Goal: Task Accomplishment & Management: Complete application form

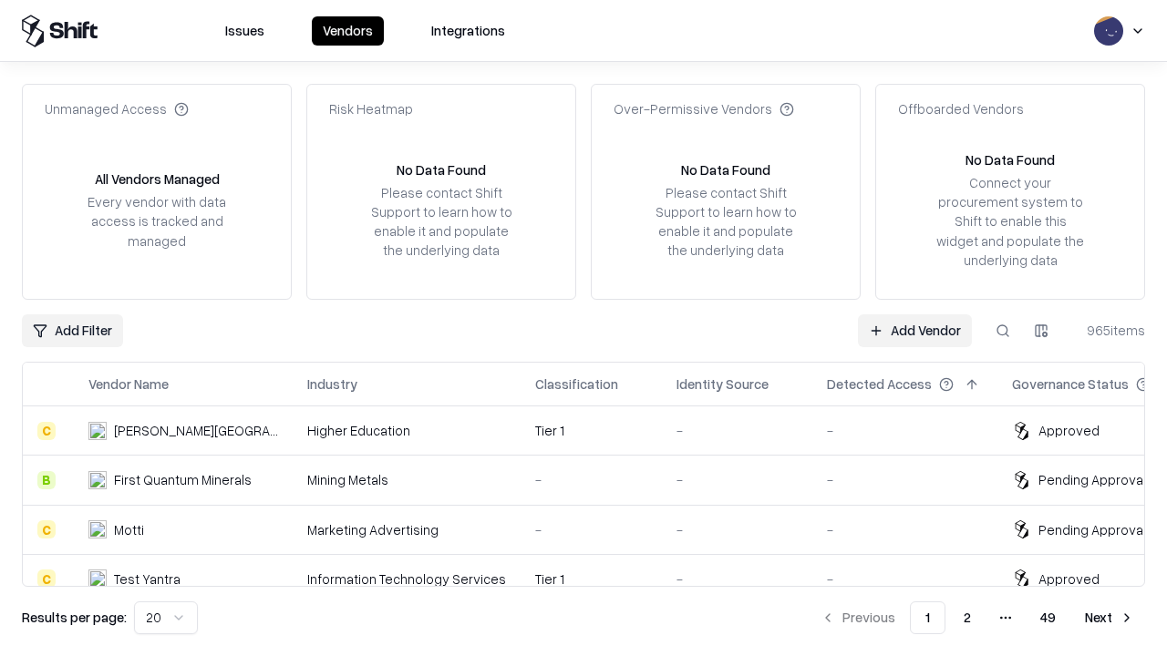
click at [914, 330] on link "Add Vendor" at bounding box center [915, 331] width 114 height 33
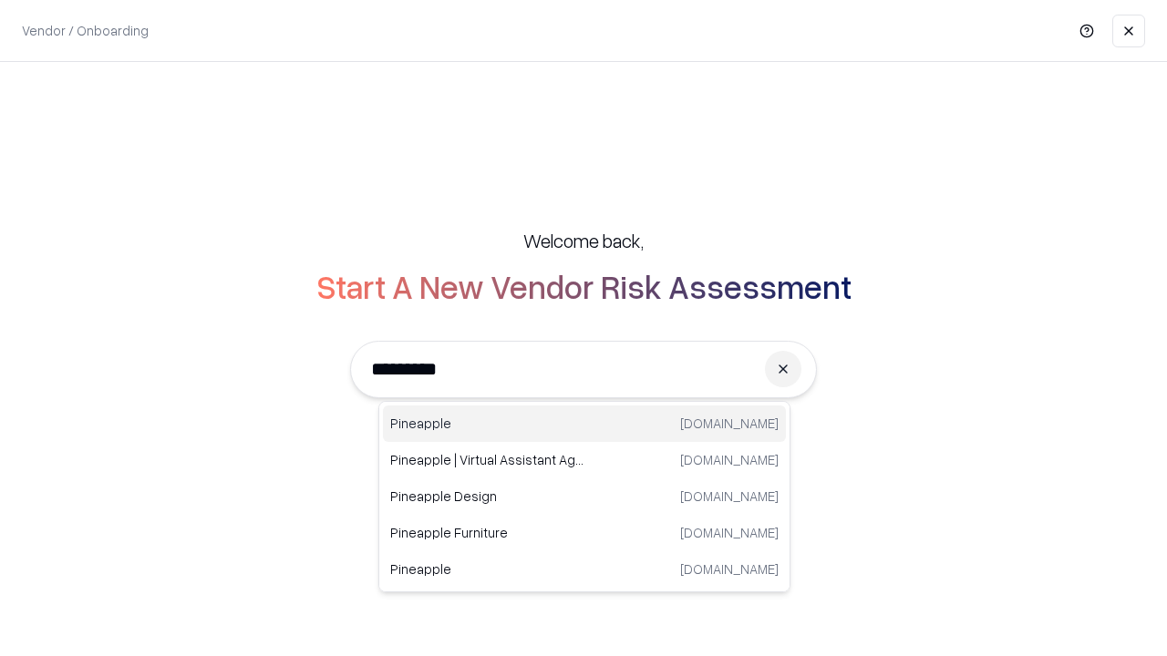
click at [584, 424] on div "Pineapple [DOMAIN_NAME]" at bounding box center [584, 424] width 403 height 36
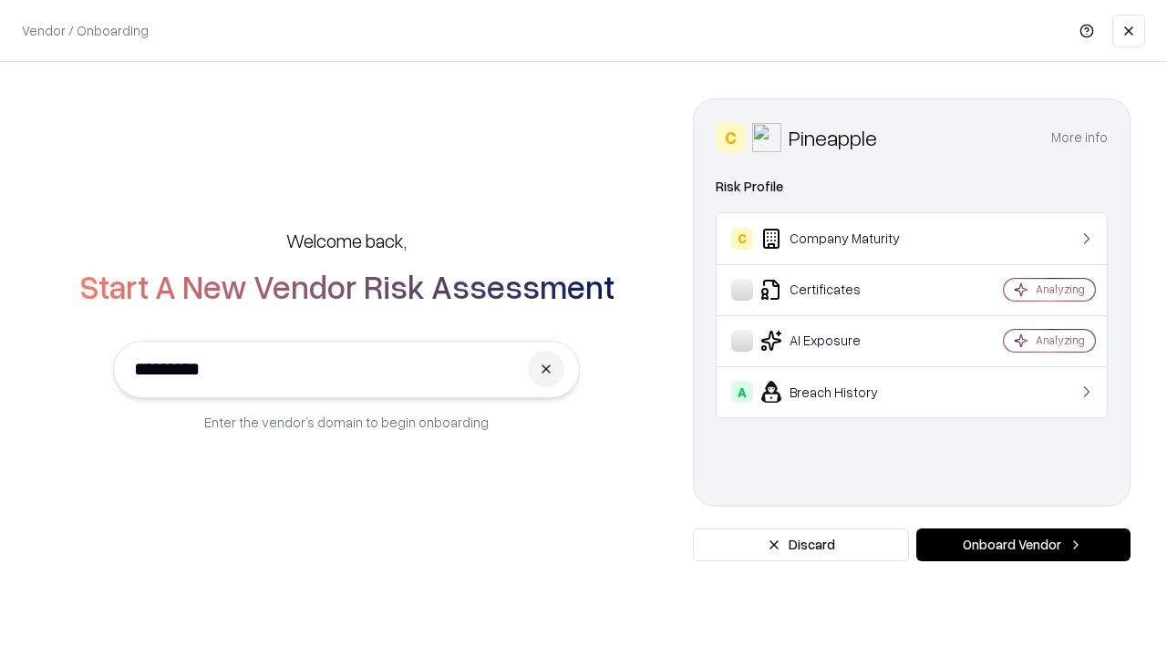
type input "*********"
click at [1023, 545] on button "Onboard Vendor" at bounding box center [1023, 545] width 214 height 33
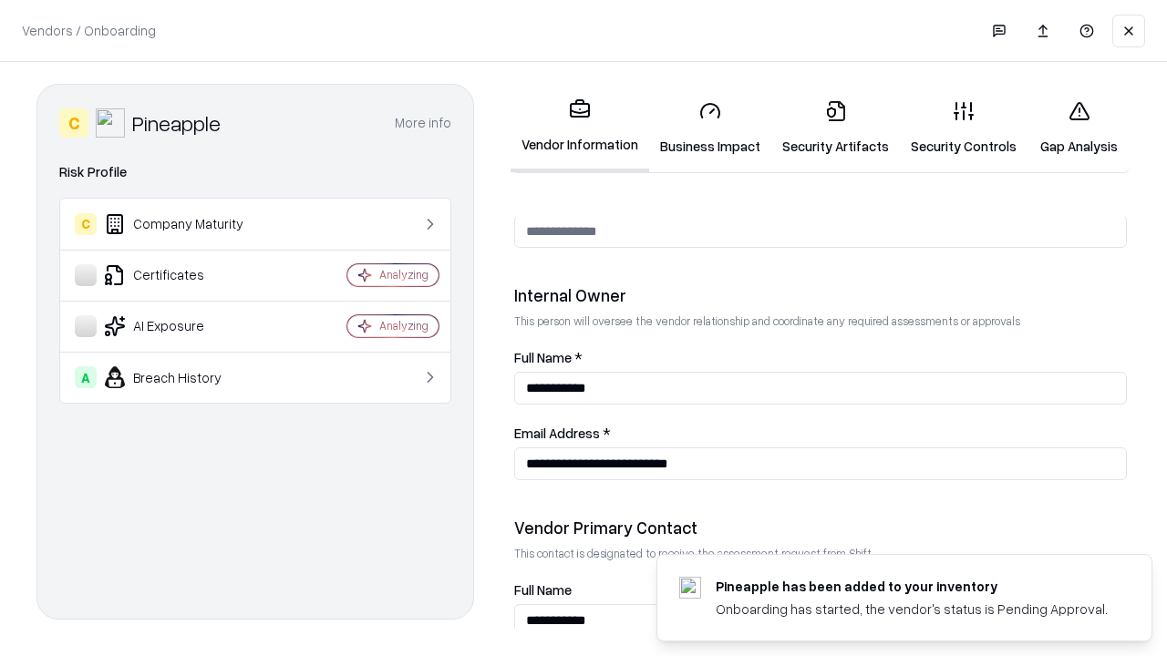
scroll to position [945, 0]
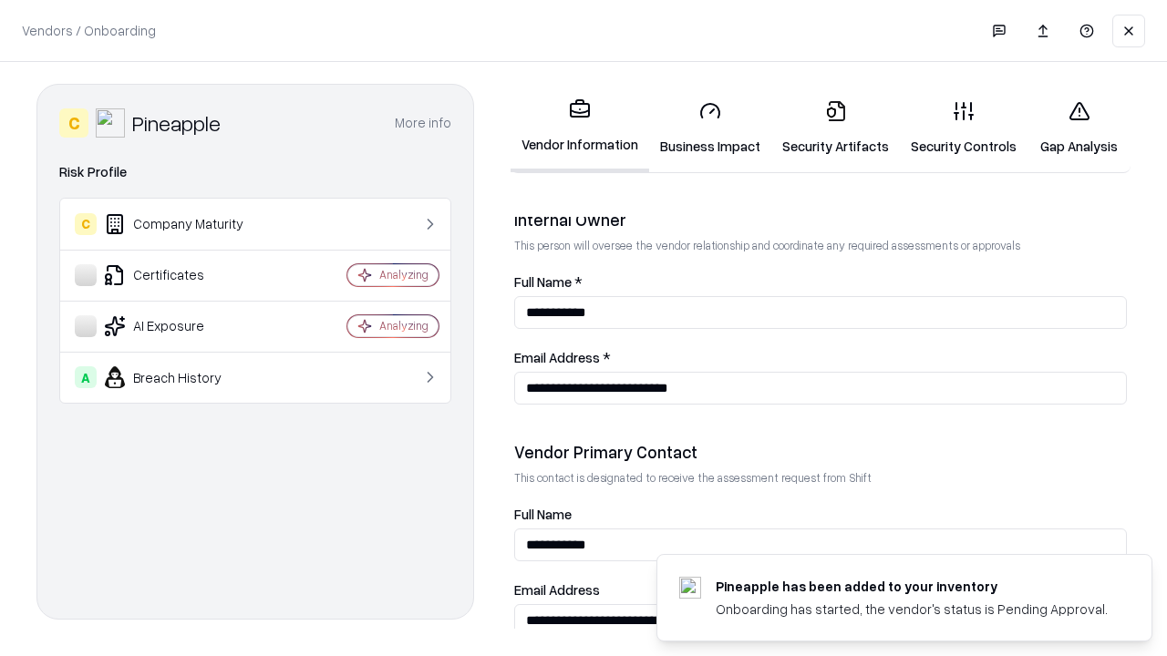
click at [710, 128] on link "Business Impact" at bounding box center [710, 128] width 122 height 85
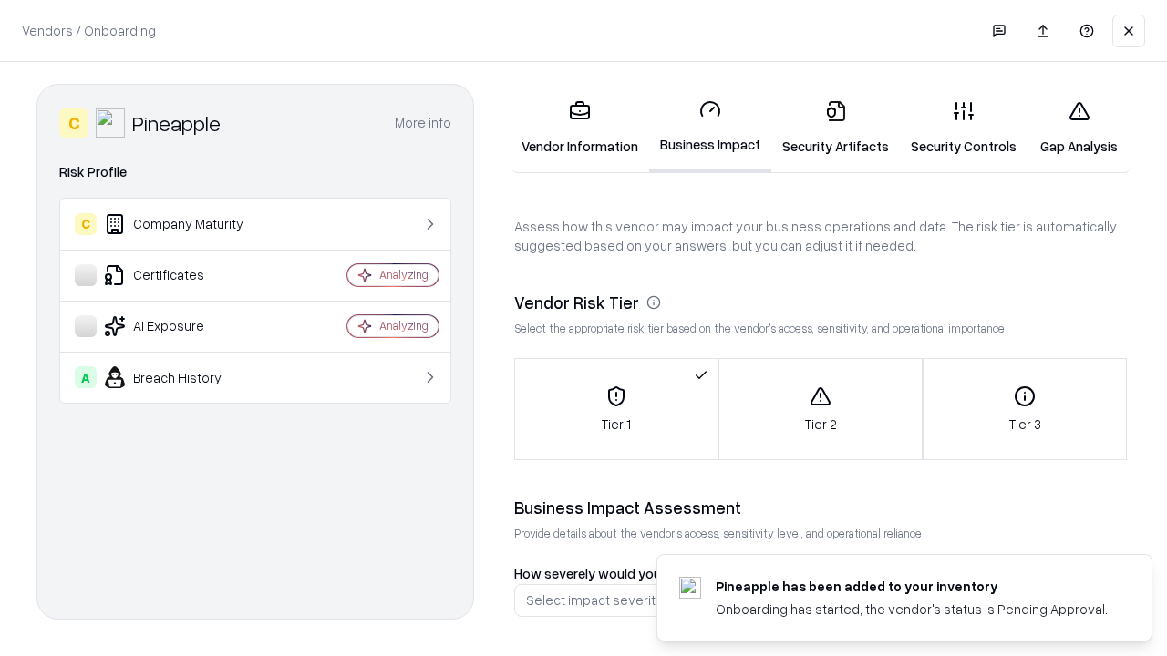
click at [1079, 128] on link "Gap Analysis" at bounding box center [1079, 128] width 103 height 85
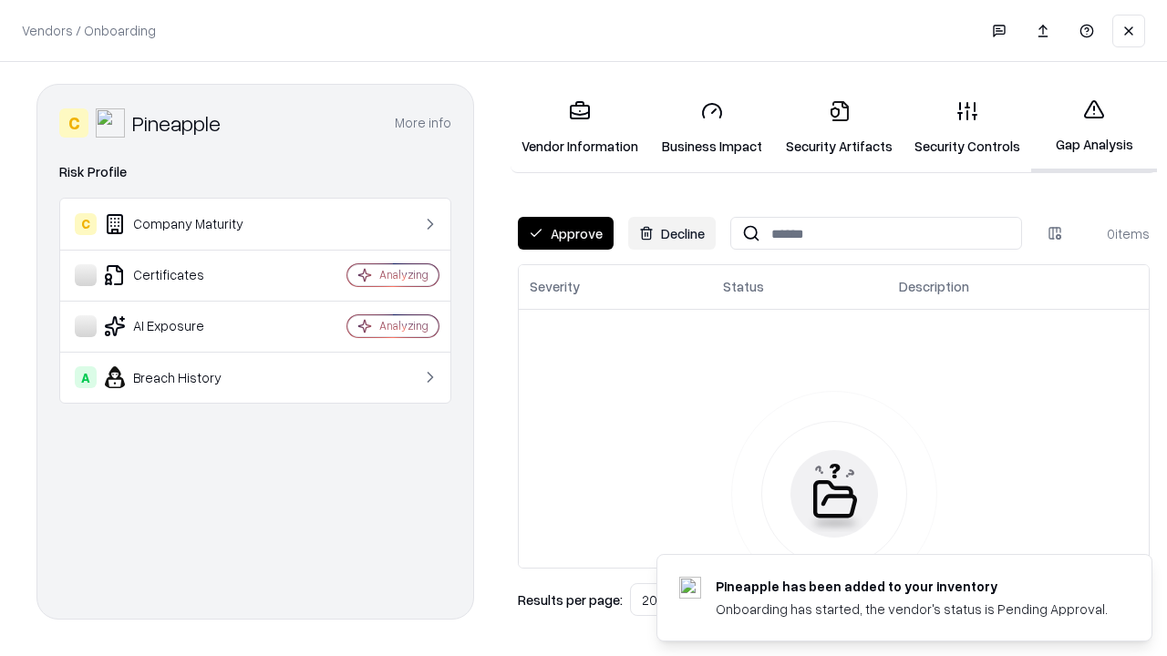
click at [565, 233] on button "Approve" at bounding box center [566, 233] width 96 height 33
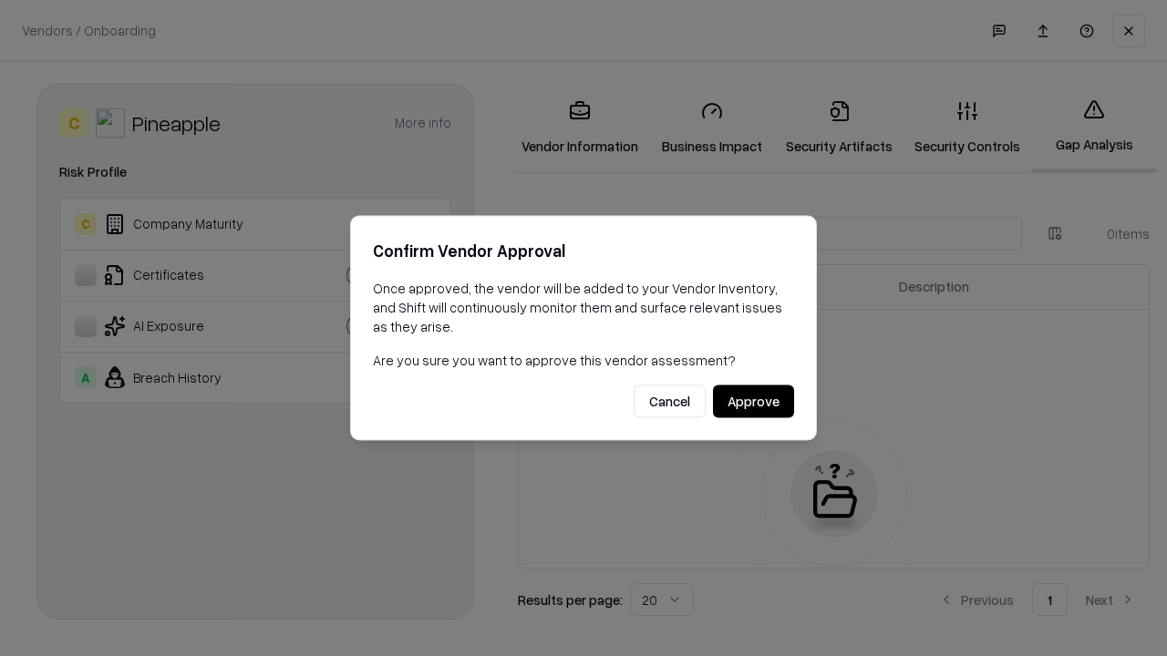
click at [753, 401] on button "Approve" at bounding box center [753, 402] width 81 height 33
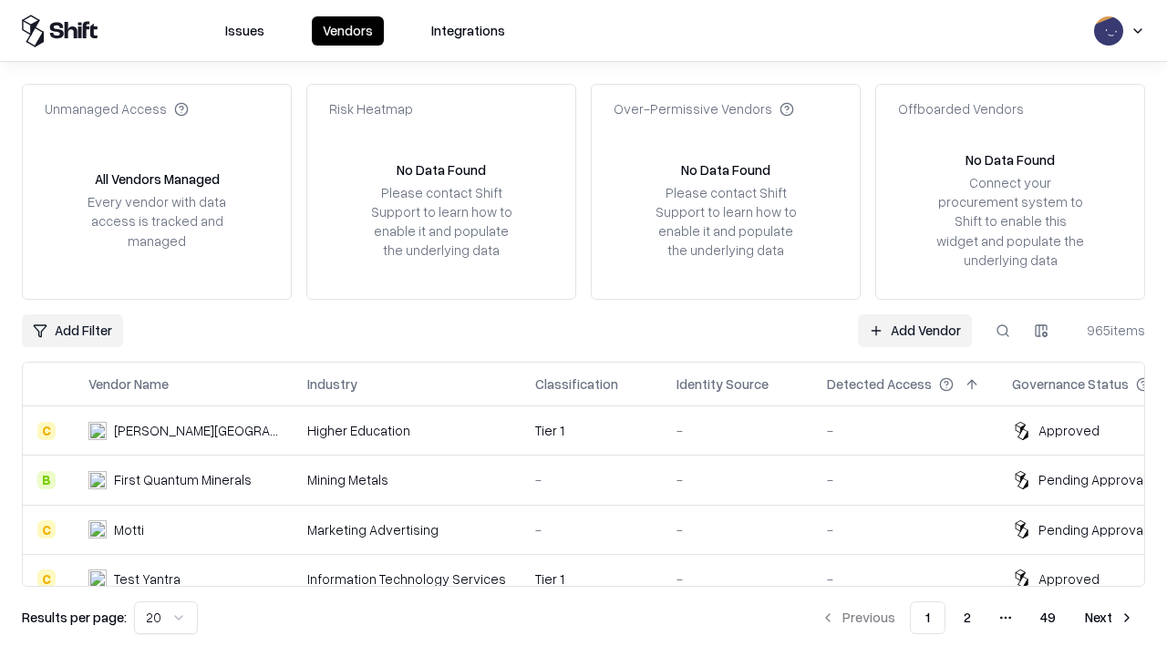
type input "*********"
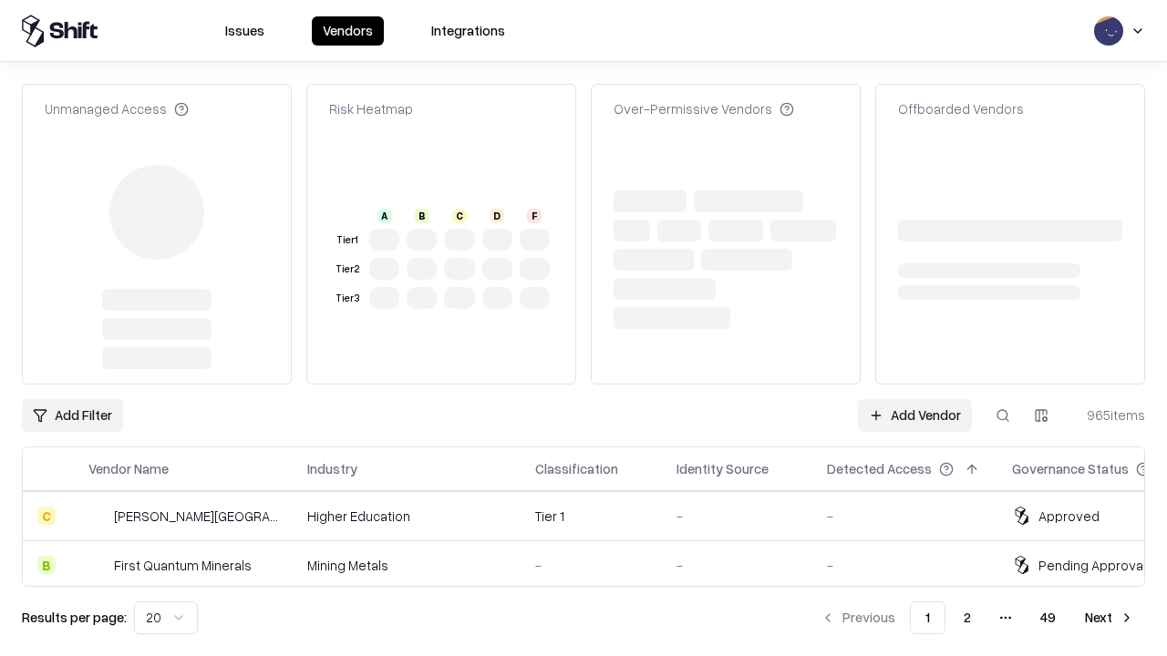
click at [914, 399] on link "Add Vendor" at bounding box center [915, 415] width 114 height 33
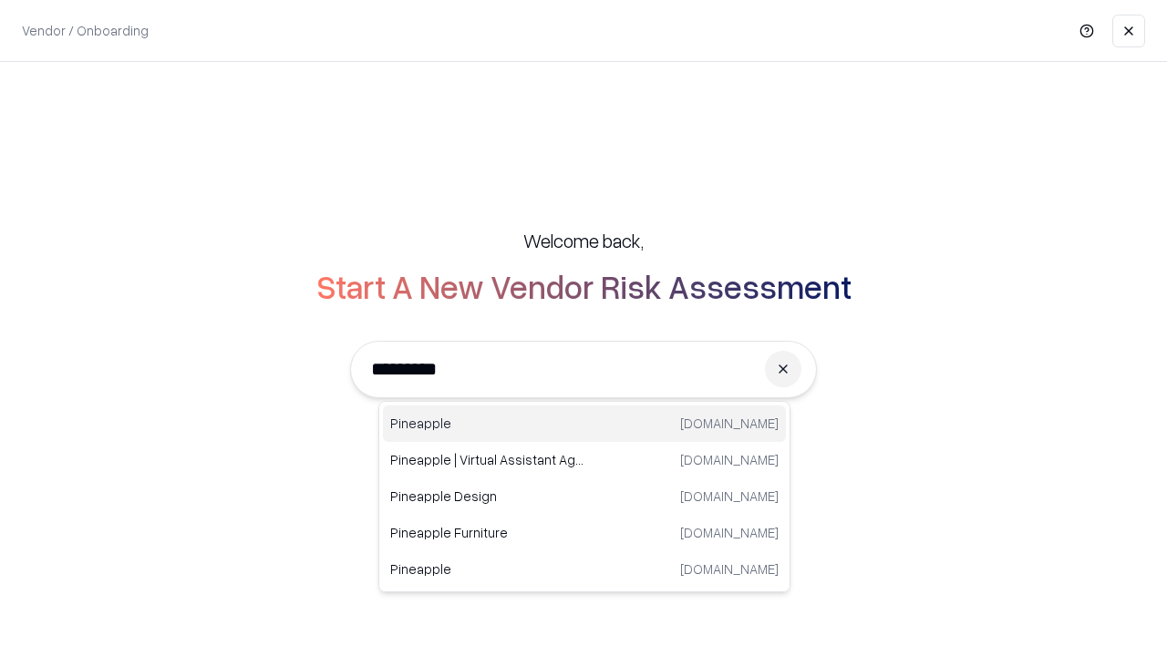
click at [584, 424] on div "Pineapple [DOMAIN_NAME]" at bounding box center [584, 424] width 403 height 36
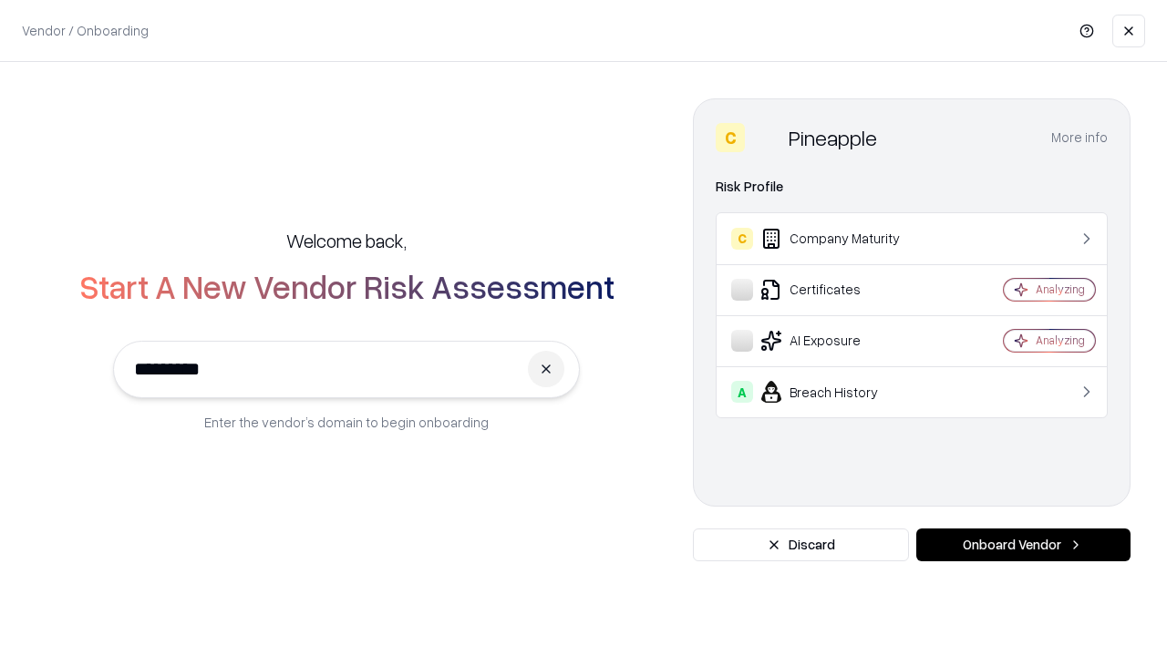
type input "*********"
click at [1023, 545] on button "Onboard Vendor" at bounding box center [1023, 545] width 214 height 33
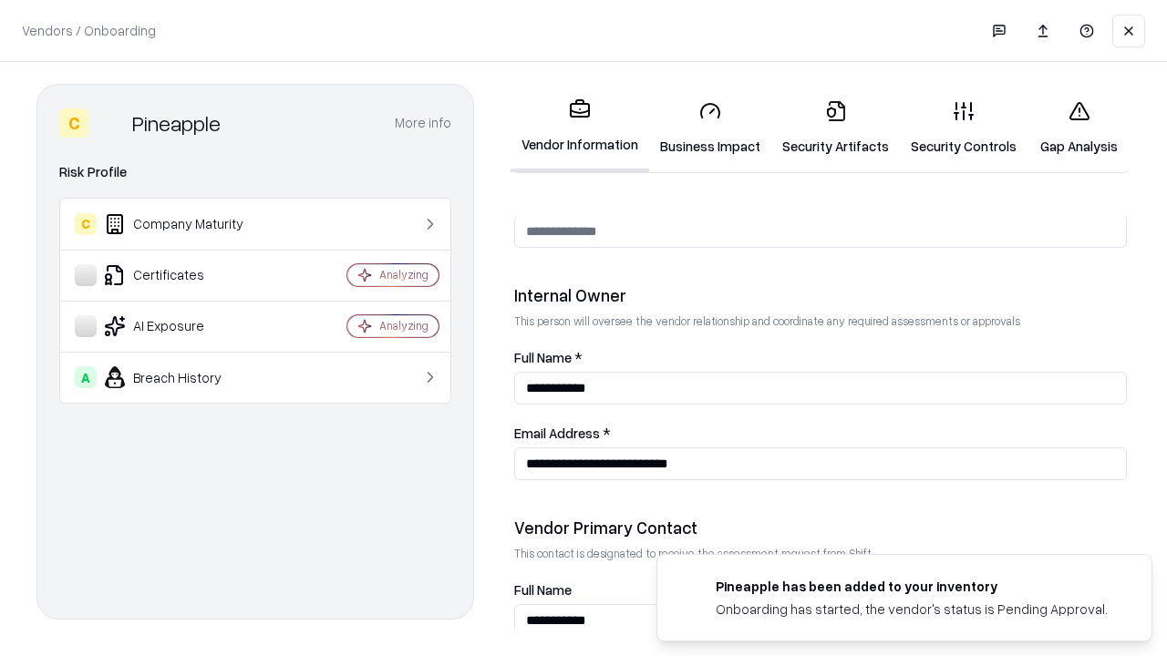
scroll to position [945, 0]
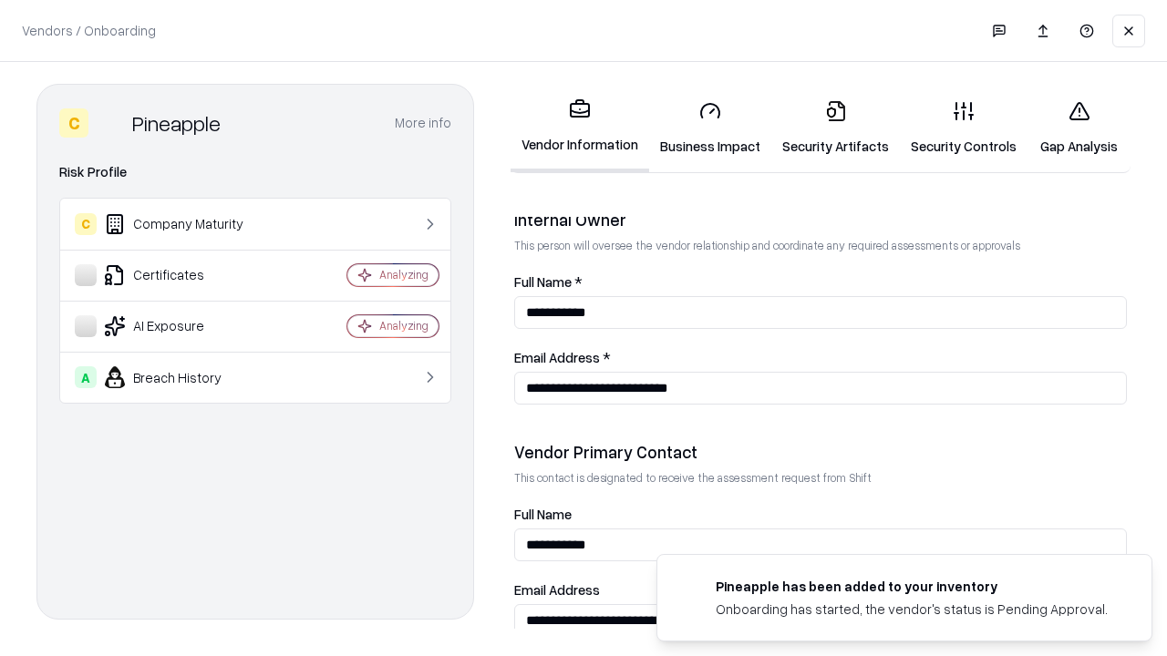
click at [1079, 128] on link "Gap Analysis" at bounding box center [1079, 128] width 103 height 85
